Goal: Task Accomplishment & Management: Use online tool/utility

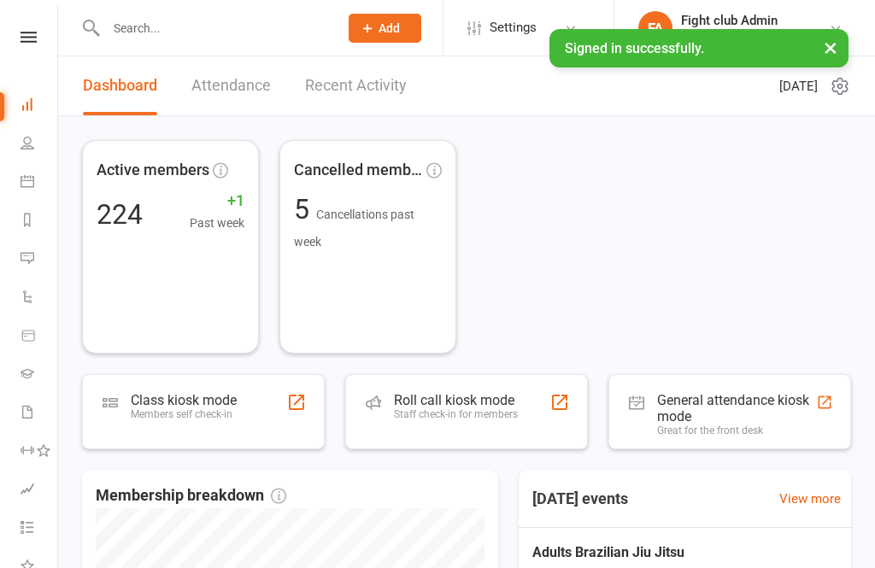
click at [501, 404] on div "Roll call kiosk mode" at bounding box center [456, 400] width 124 height 16
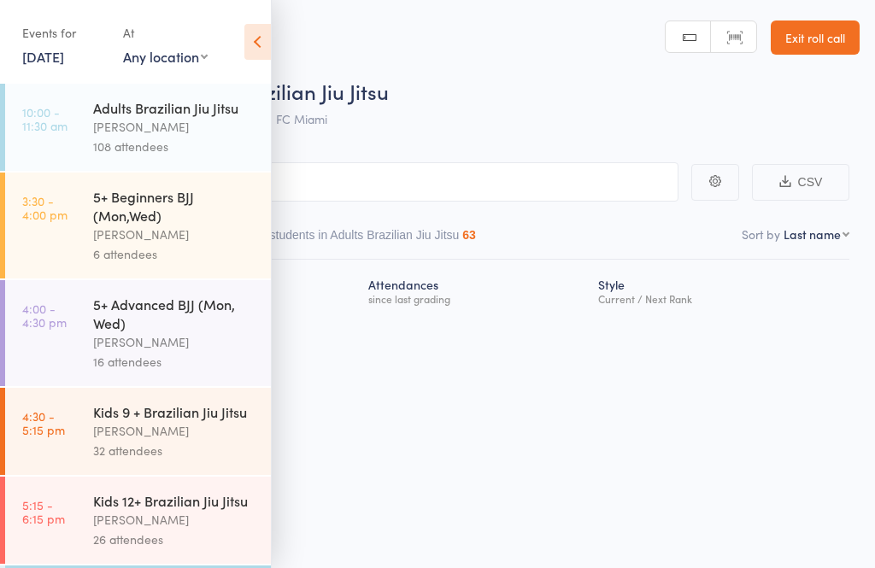
click at [252, 66] on div "Events for [DATE] [DATE] [DATE] Sun Mon Tue Wed Thu Fri Sat 36 31 01 02 03 04 0…" at bounding box center [135, 43] width 271 height 86
click at [248, 45] on icon at bounding box center [257, 42] width 26 height 36
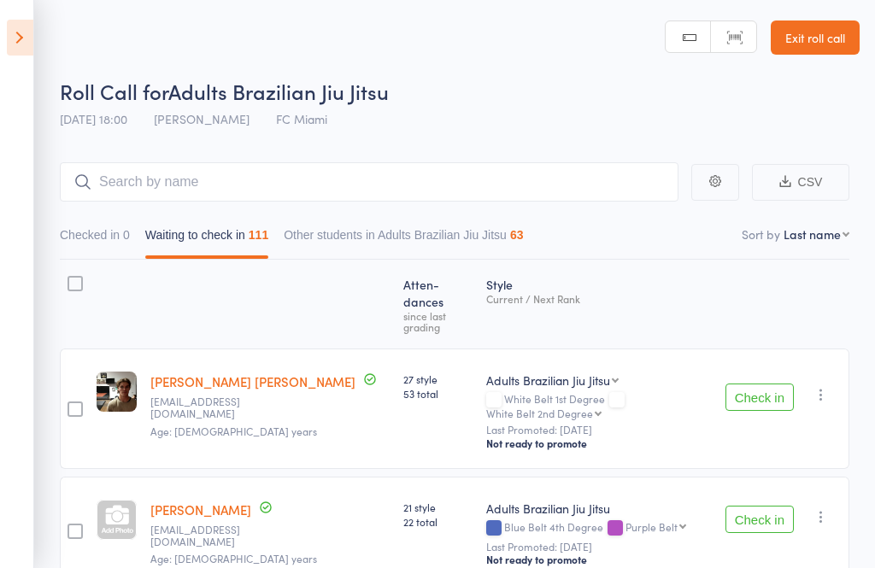
click at [761, 384] on button "Check in" at bounding box center [759, 397] width 68 height 27
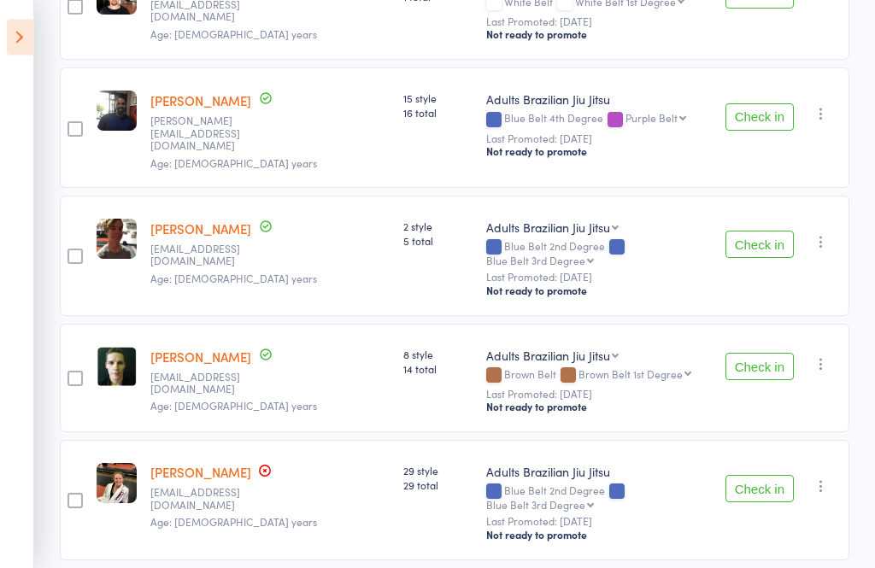
scroll to position [2012, 0]
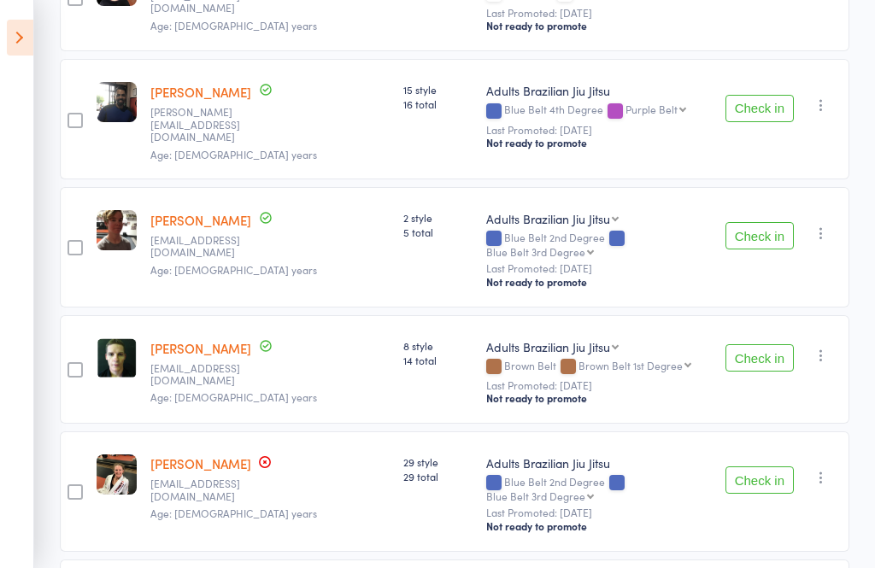
click at [773, 344] on button "Check in" at bounding box center [759, 357] width 68 height 27
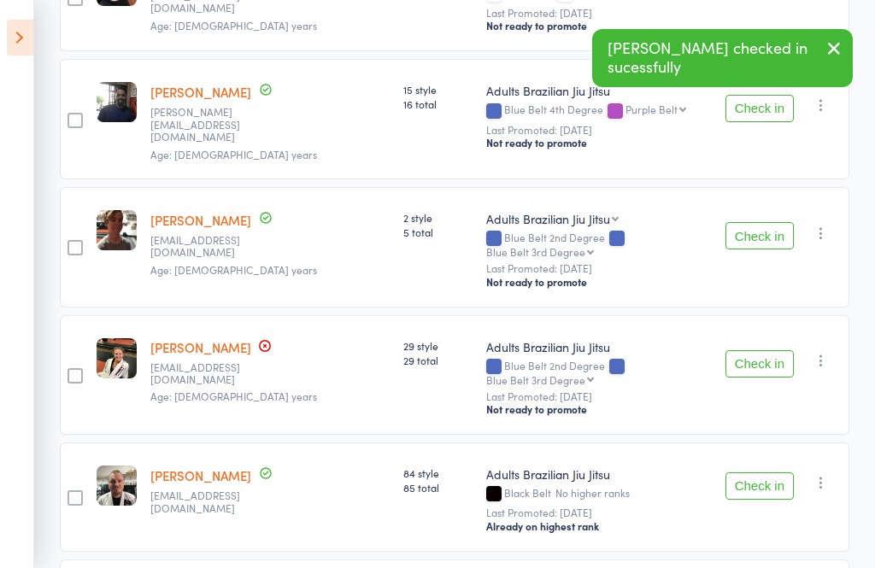
click at [768, 350] on button "Check in" at bounding box center [759, 363] width 68 height 27
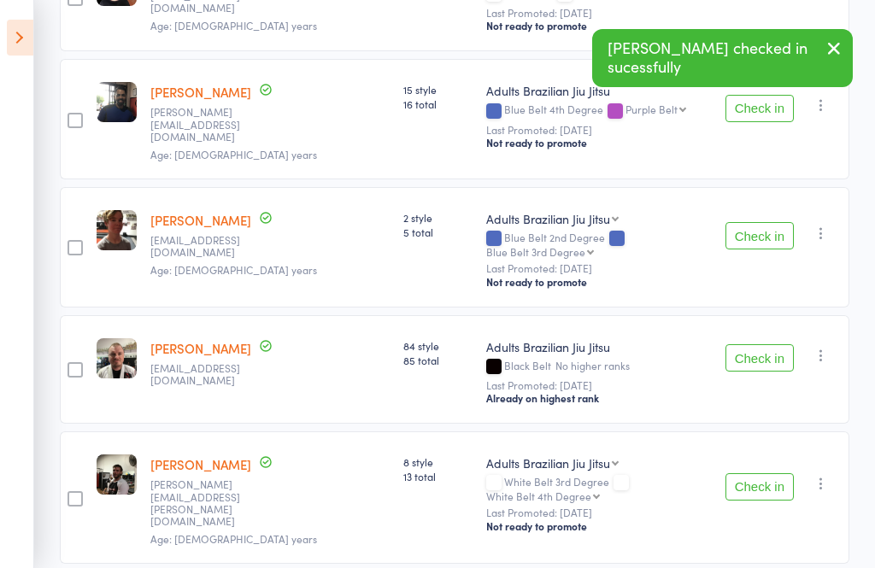
click at [778, 473] on button "Check in" at bounding box center [759, 486] width 68 height 27
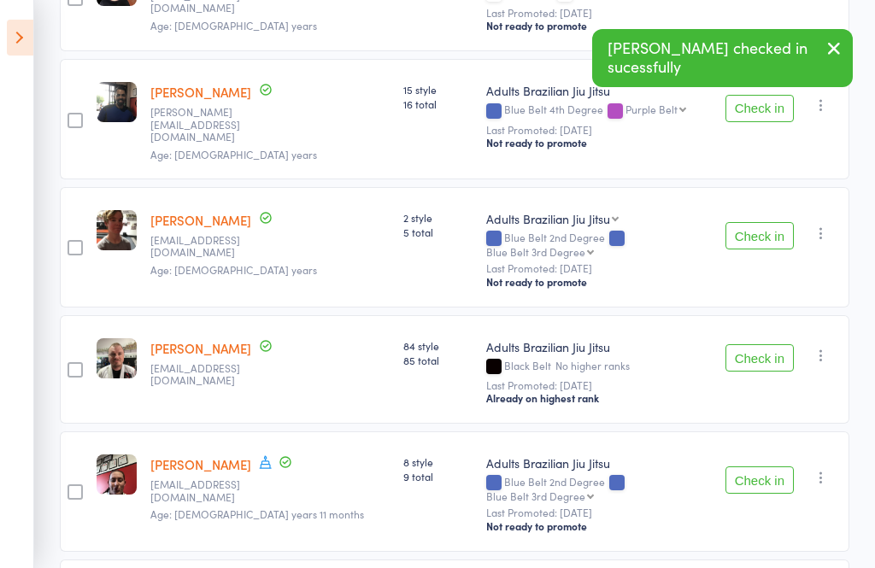
click at [777, 467] on button "Check in" at bounding box center [759, 480] width 68 height 27
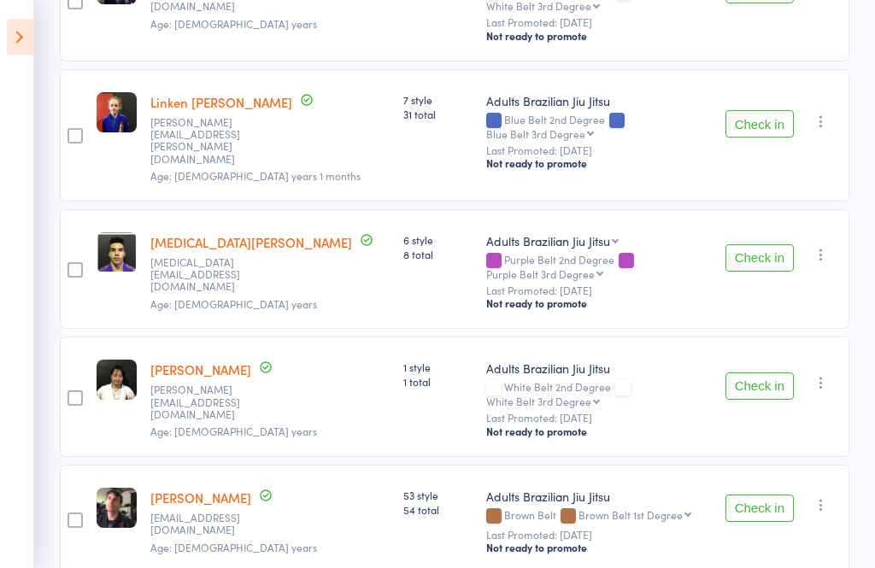
scroll to position [6895, 0]
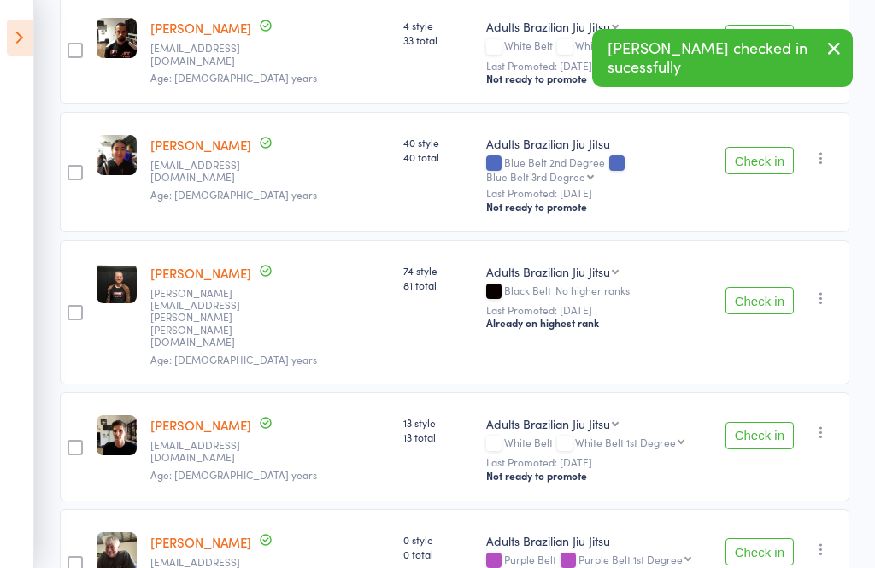
scroll to position [7484, 0]
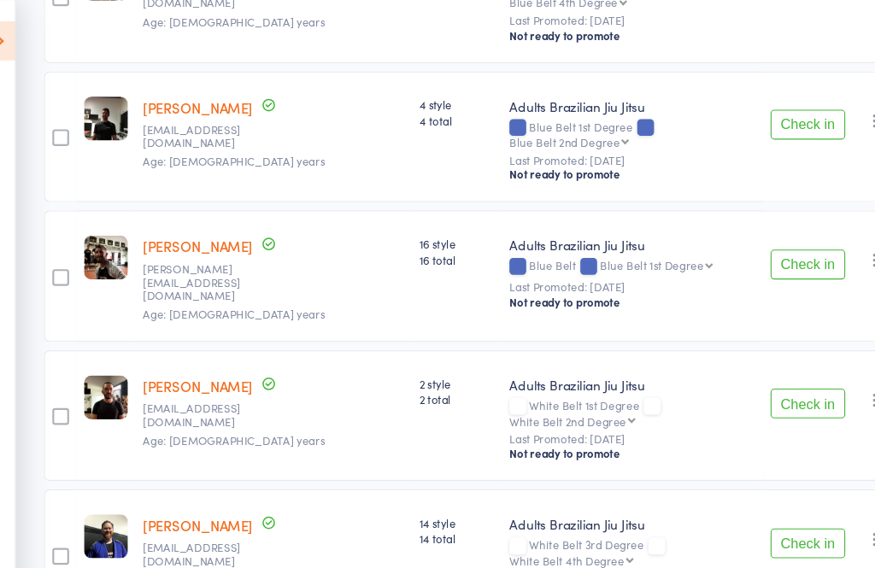
scroll to position [8822, 0]
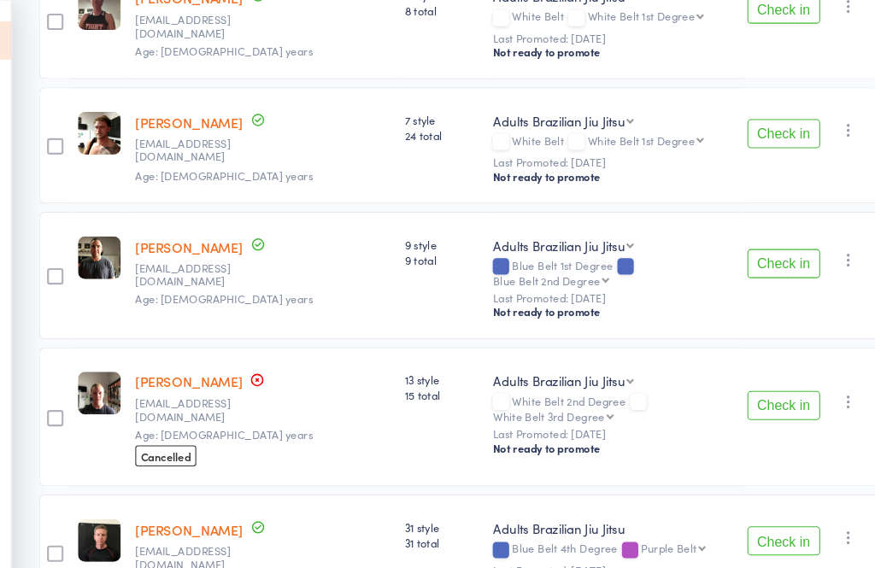
scroll to position [0, 0]
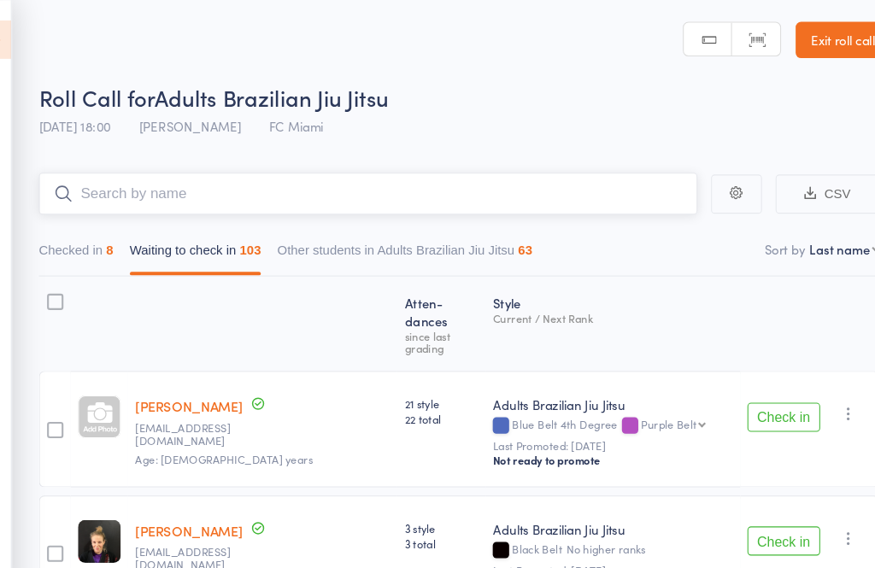
click at [465, 196] on input "search" at bounding box center [369, 181] width 619 height 39
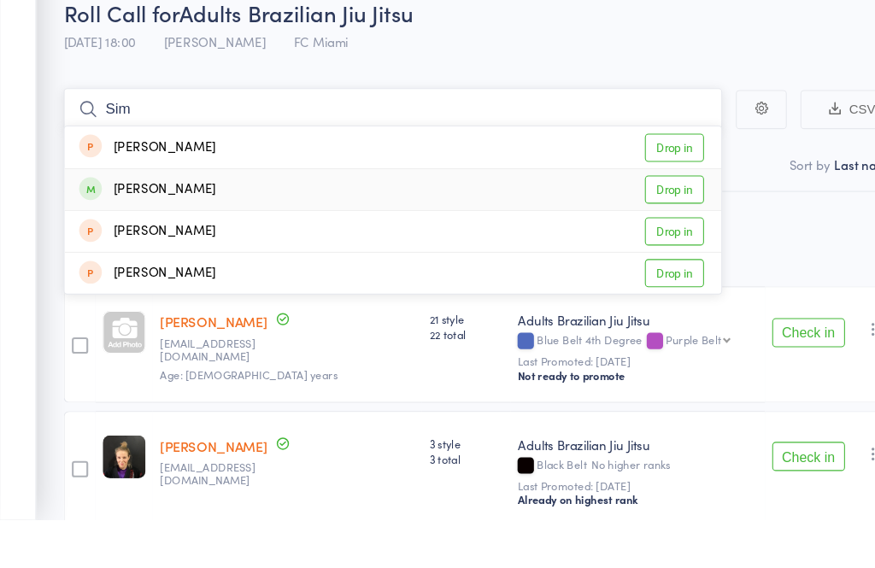
type input "Sim"
click at [649, 244] on link "Drop in" at bounding box center [634, 257] width 56 height 26
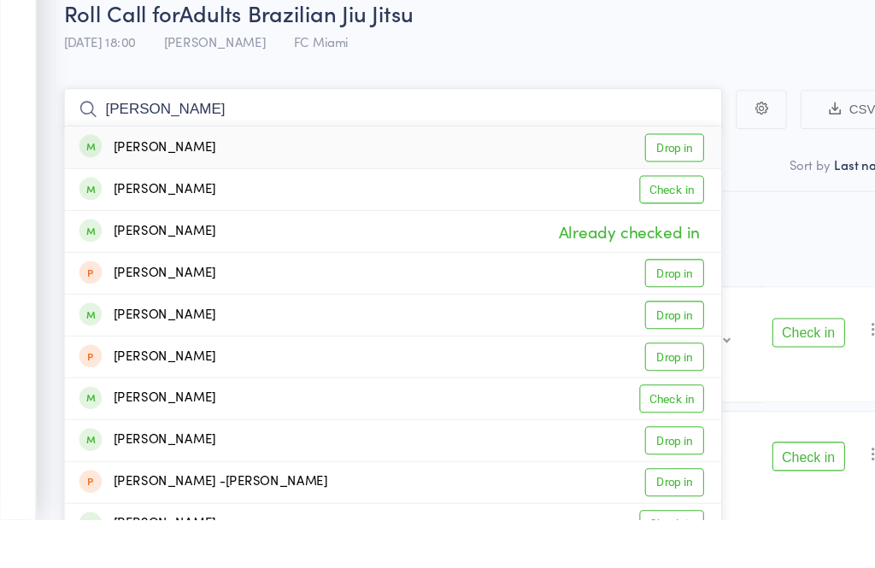
type input "max hunter"
click at [643, 205] on link "Drop in" at bounding box center [634, 218] width 56 height 26
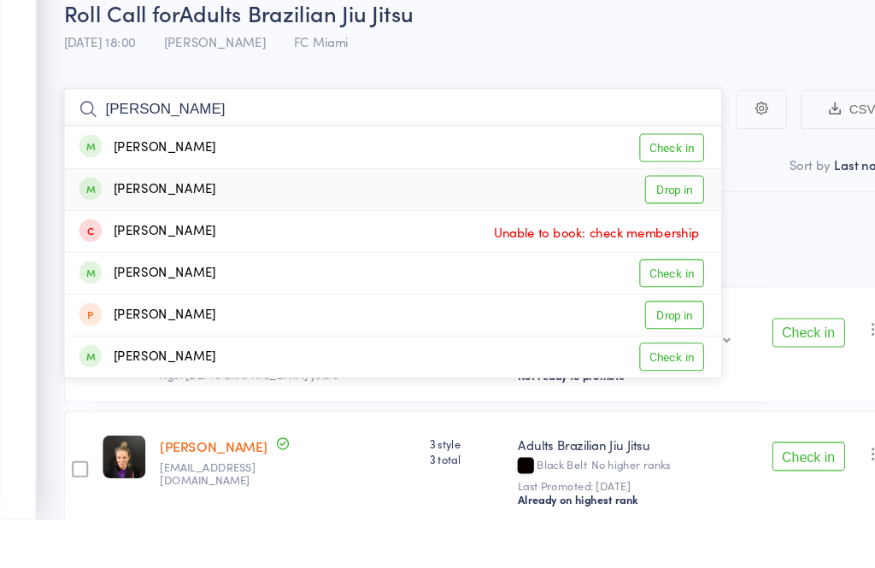
type input "nick v"
click at [653, 244] on link "Drop in" at bounding box center [634, 257] width 56 height 26
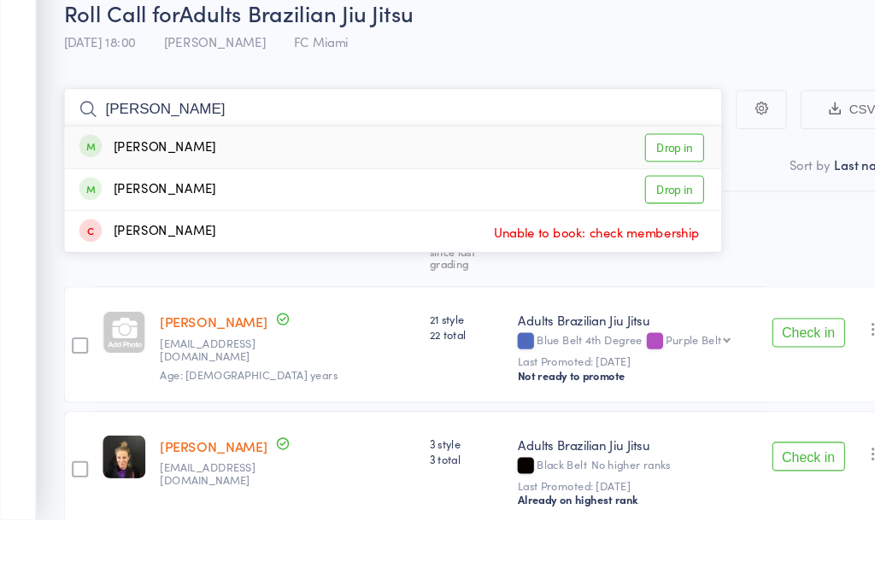
type input "kirk"
click at [654, 205] on link "Drop in" at bounding box center [634, 218] width 56 height 26
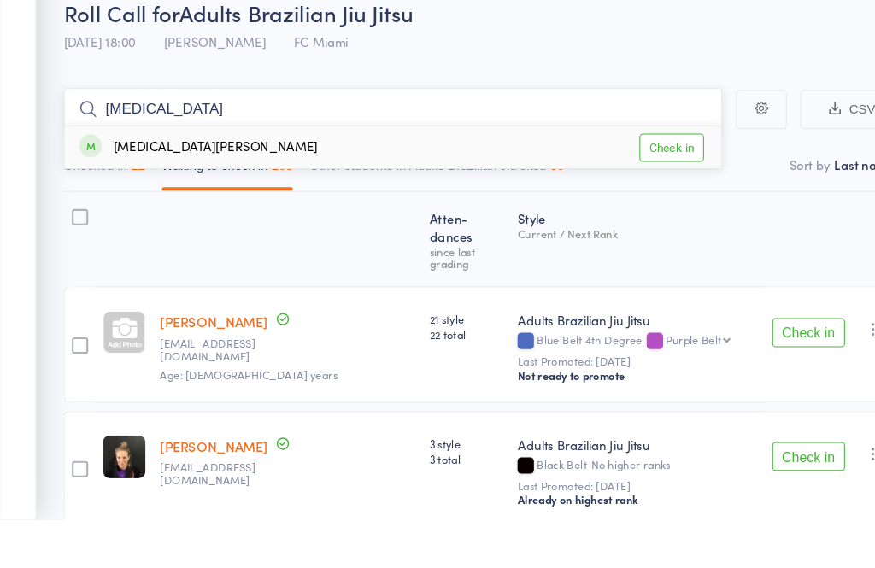
type input "nikita"
click at [644, 205] on link "Check in" at bounding box center [631, 218] width 61 height 26
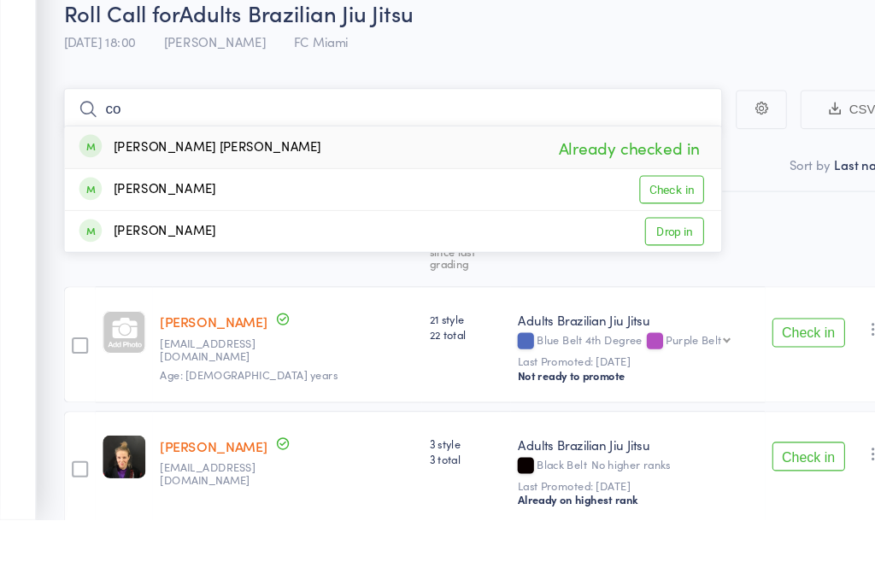
type input "c"
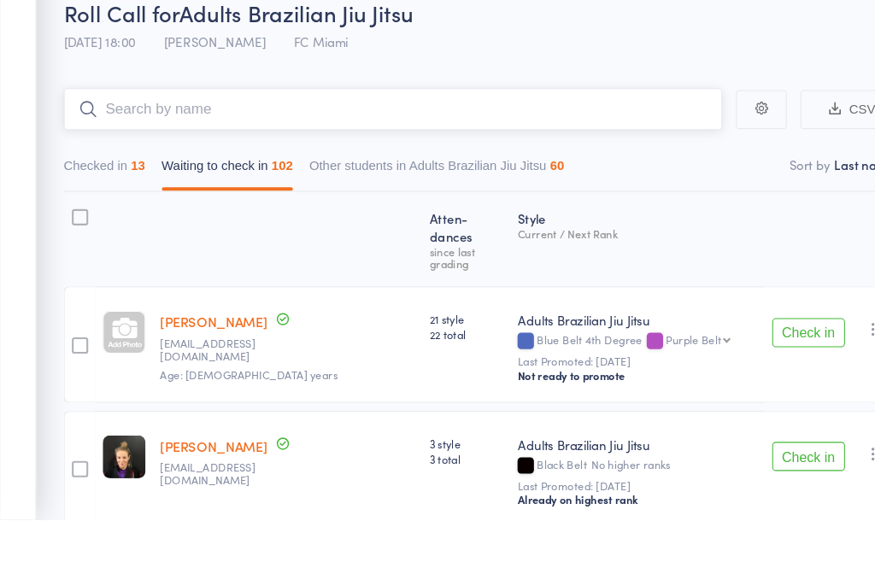
scroll to position [45, 0]
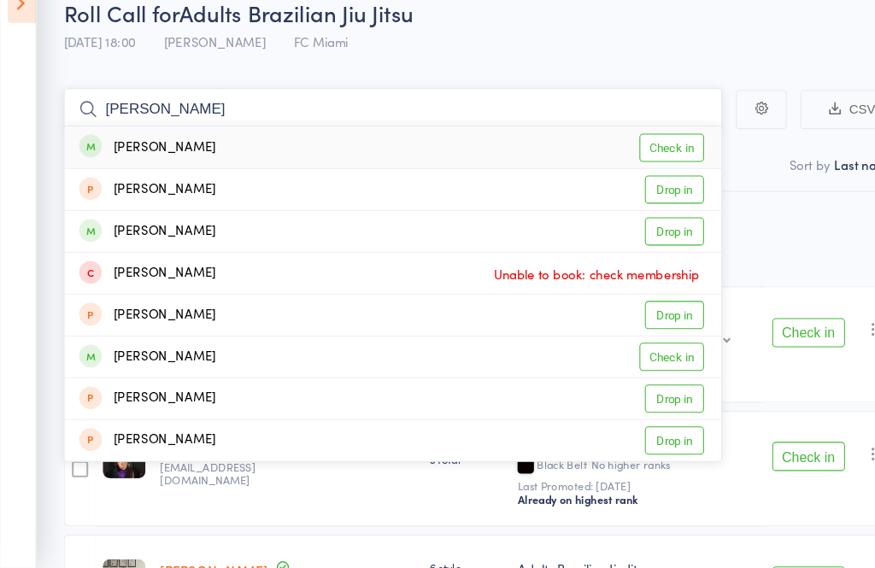
type input "Joseph"
click at [630, 160] on link "Check in" at bounding box center [631, 173] width 61 height 26
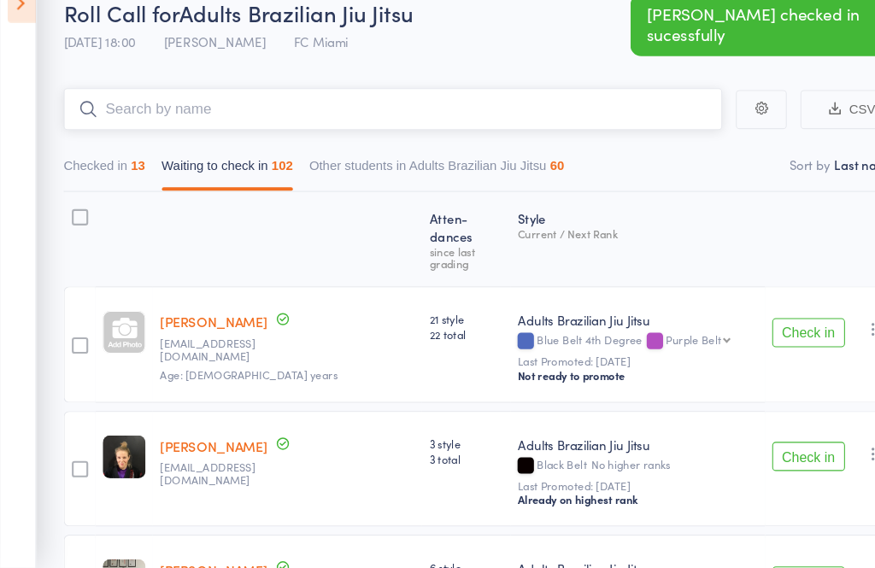
scroll to position [0, 0]
